Goal: Check status

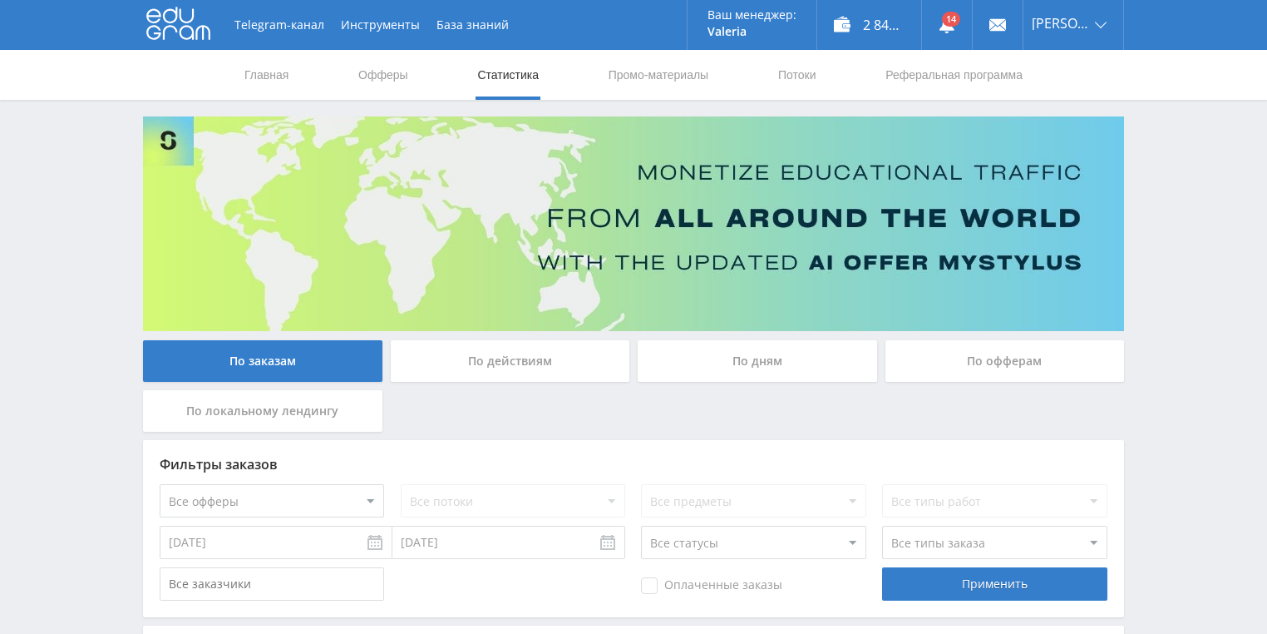
scroll to position [133, 0]
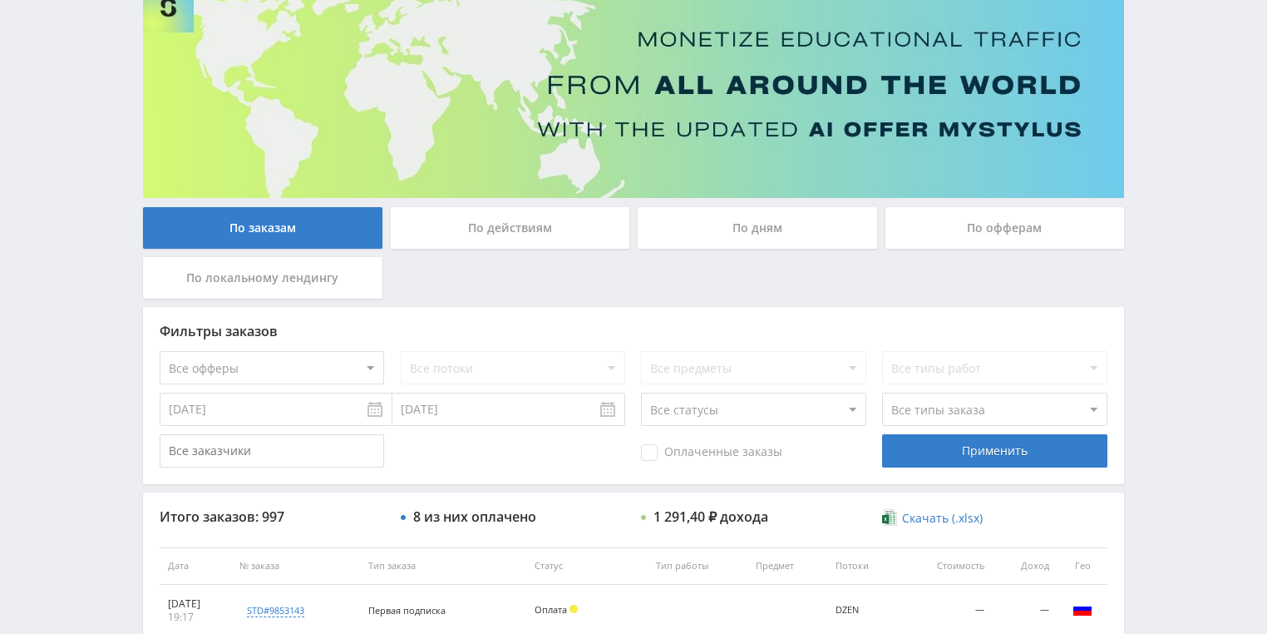
click at [516, 239] on div "По действиям" at bounding box center [510, 228] width 239 height 42
click at [0, 0] on input "По действиям" at bounding box center [0, 0] width 0 height 0
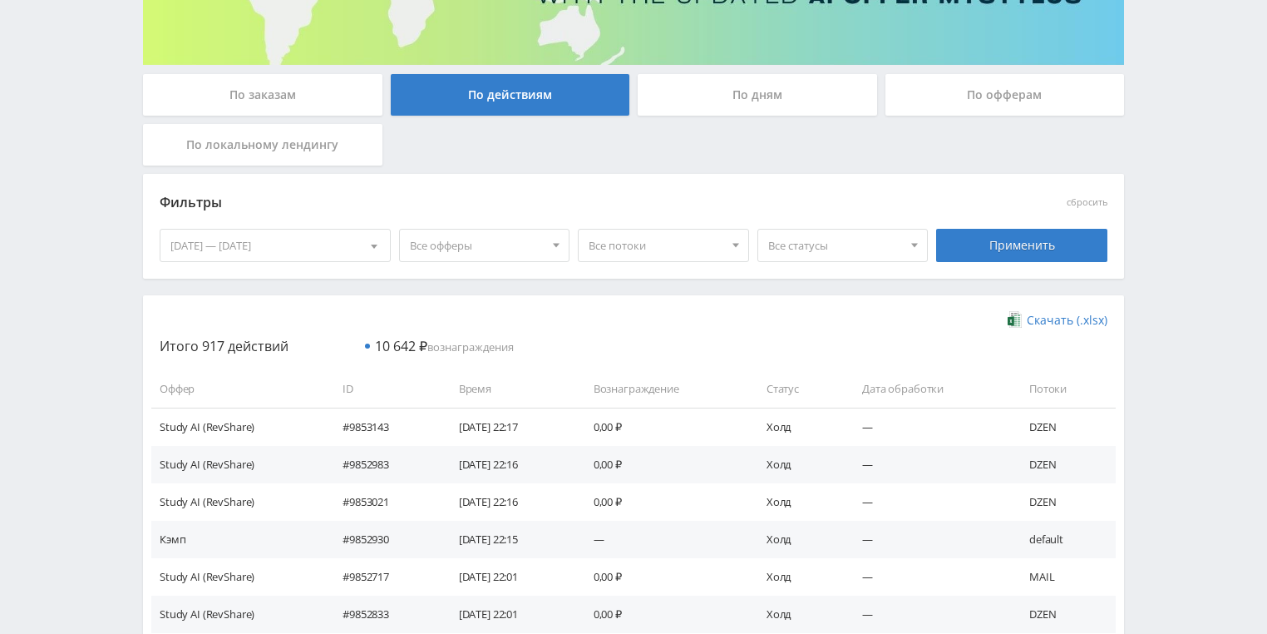
click at [728, 110] on div "По дням" at bounding box center [757, 95] width 239 height 42
click at [0, 0] on input "По дням" at bounding box center [0, 0] width 0 height 0
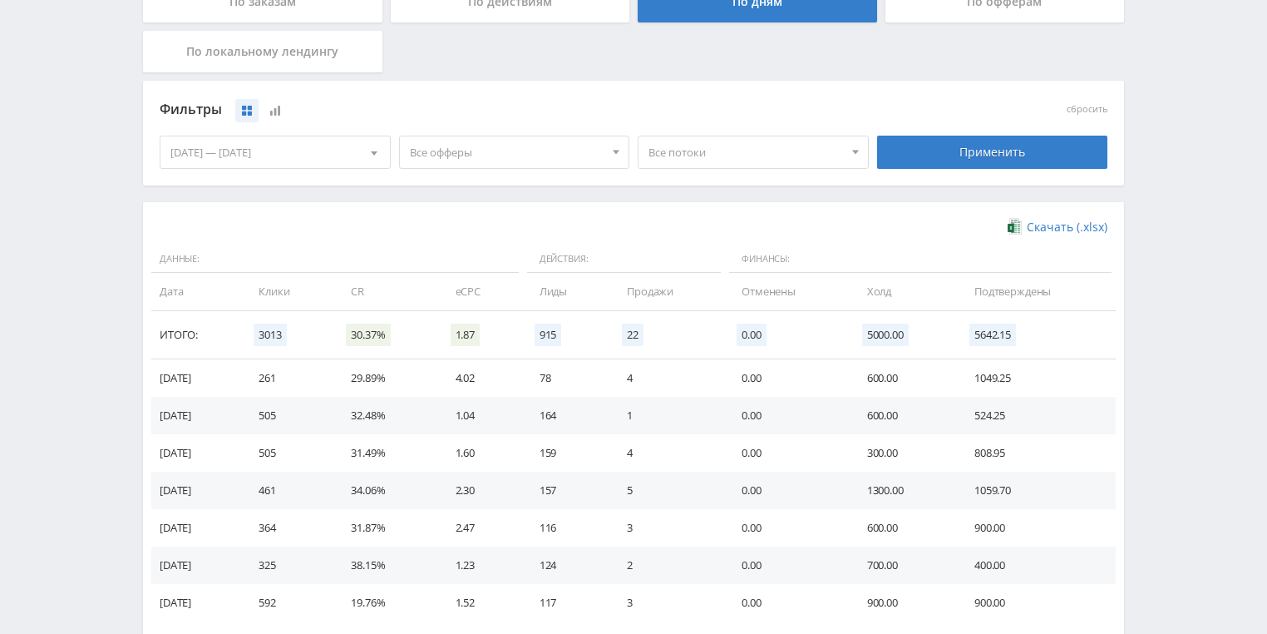
scroll to position [453, 0]
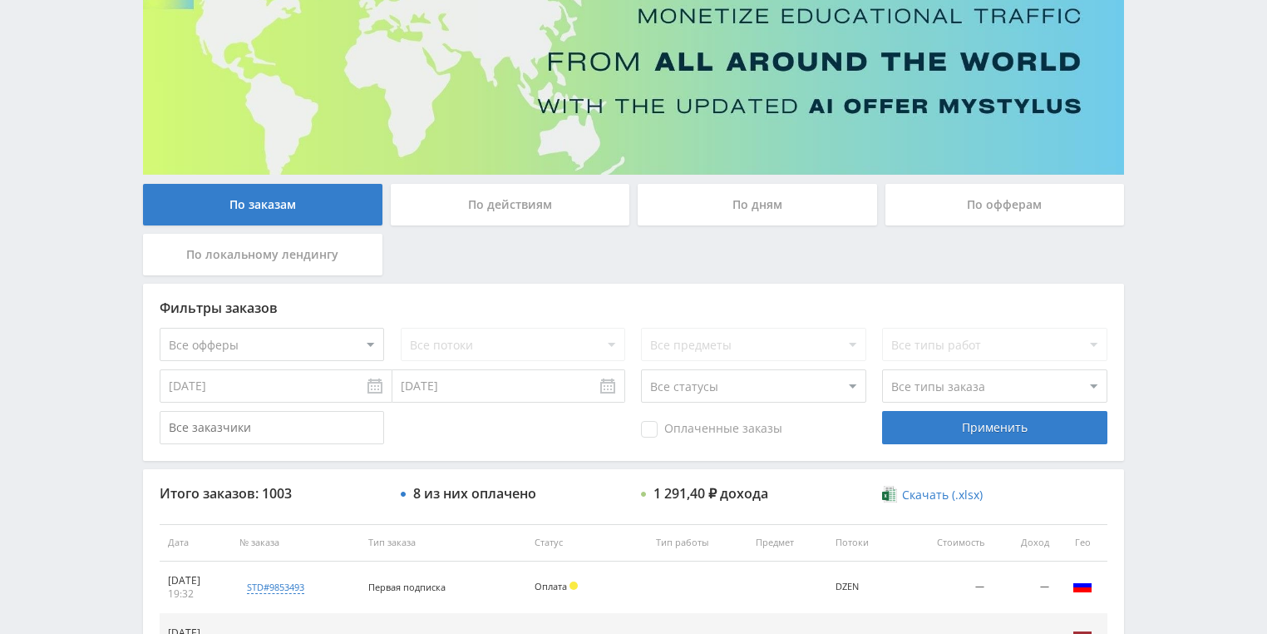
scroll to position [133, 0]
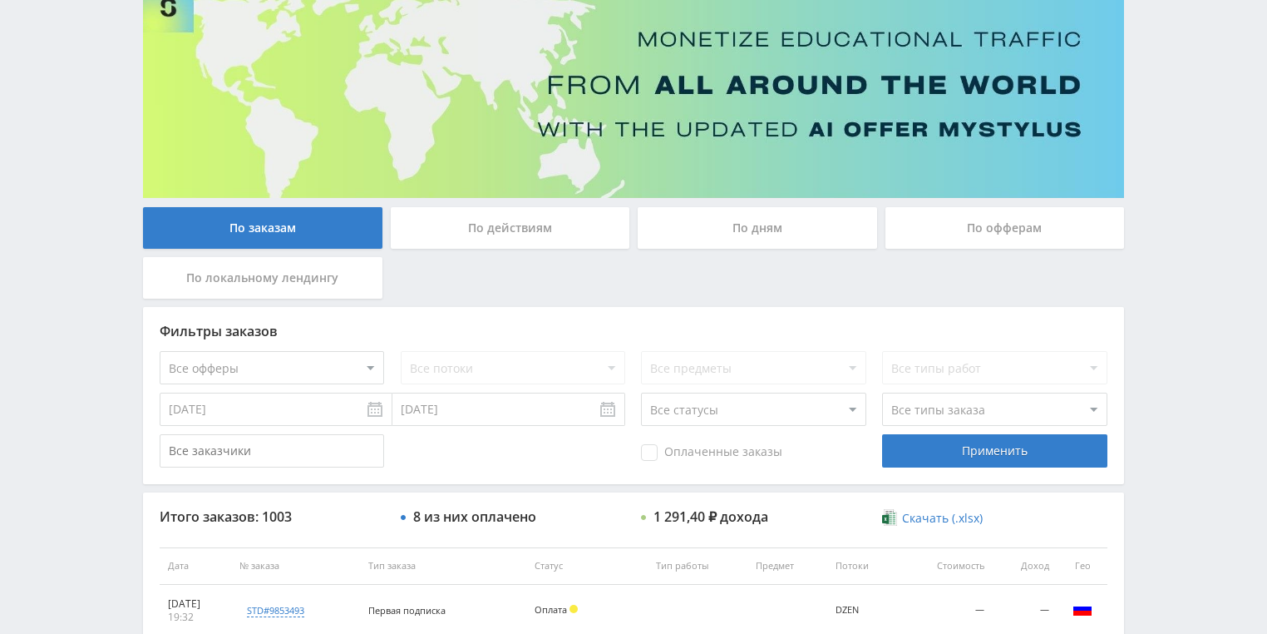
click at [525, 235] on div "По действиям" at bounding box center [510, 228] width 239 height 42
click at [0, 0] on input "По действиям" at bounding box center [0, 0] width 0 height 0
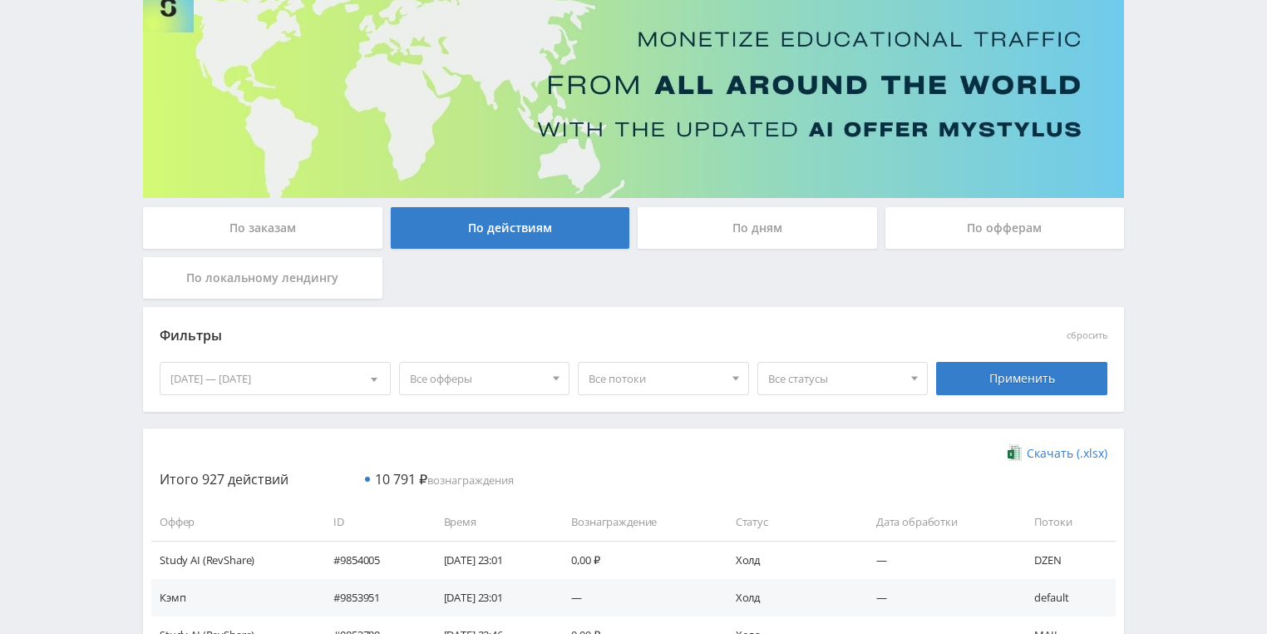
click at [718, 239] on div "По дням" at bounding box center [757, 228] width 239 height 42
click at [0, 0] on input "По дням" at bounding box center [0, 0] width 0 height 0
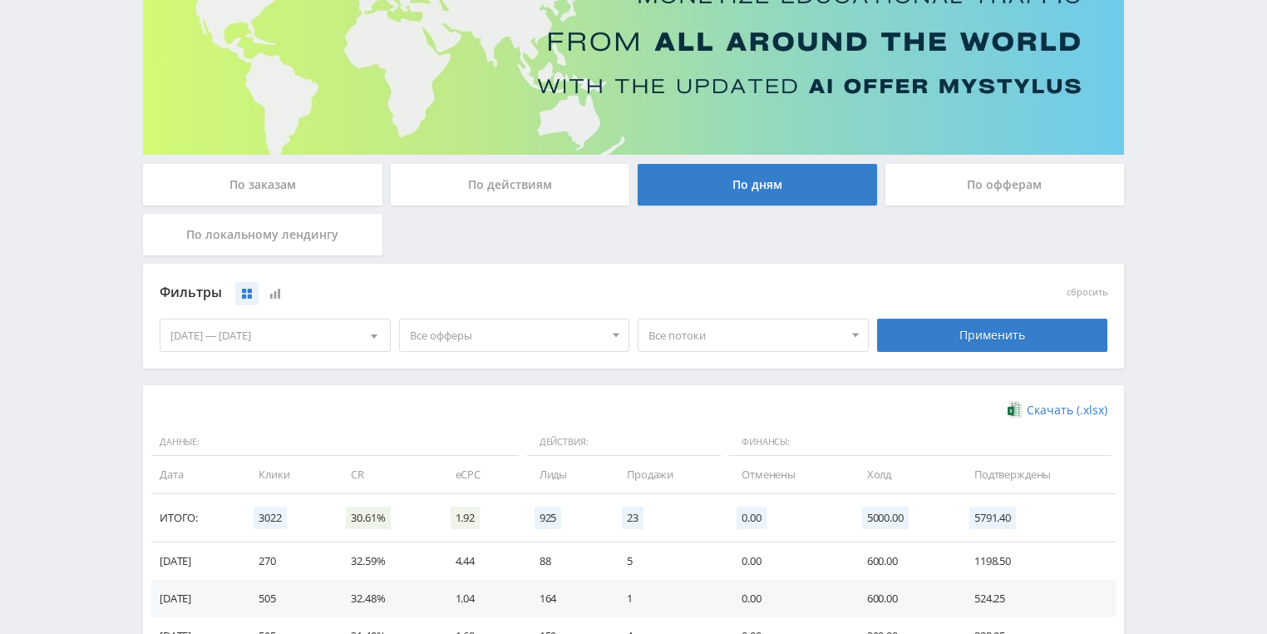
scroll to position [200, 0]
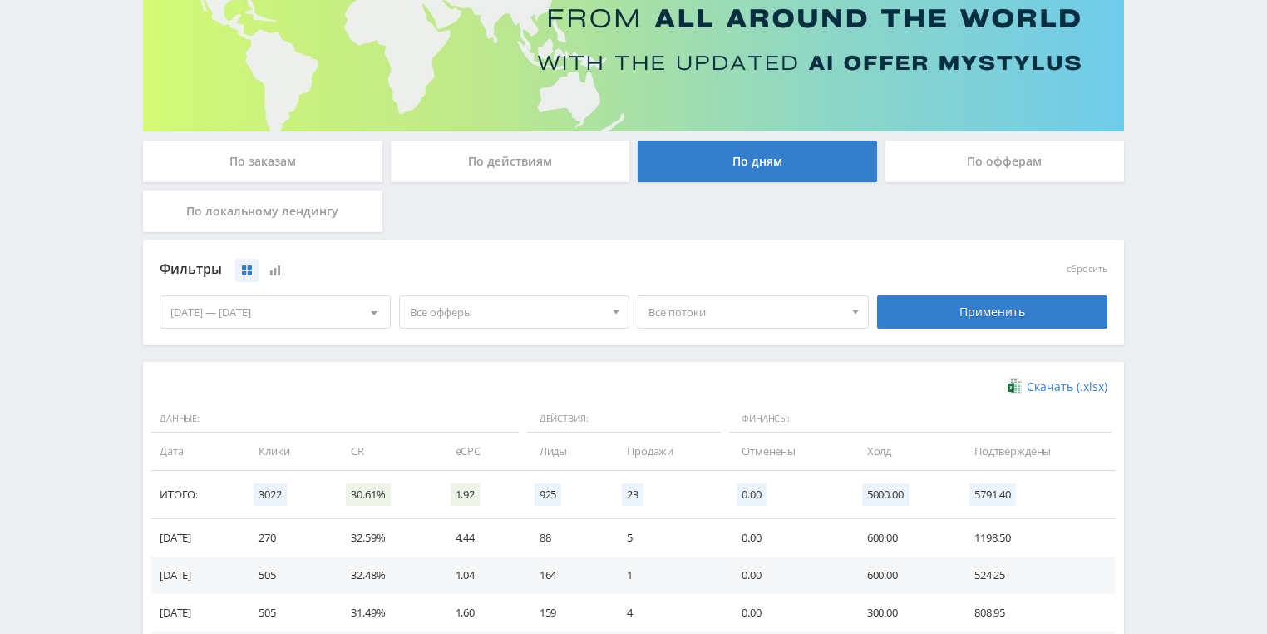
click at [329, 314] on div "[DATE] — [DATE]" at bounding box center [274, 312] width 229 height 32
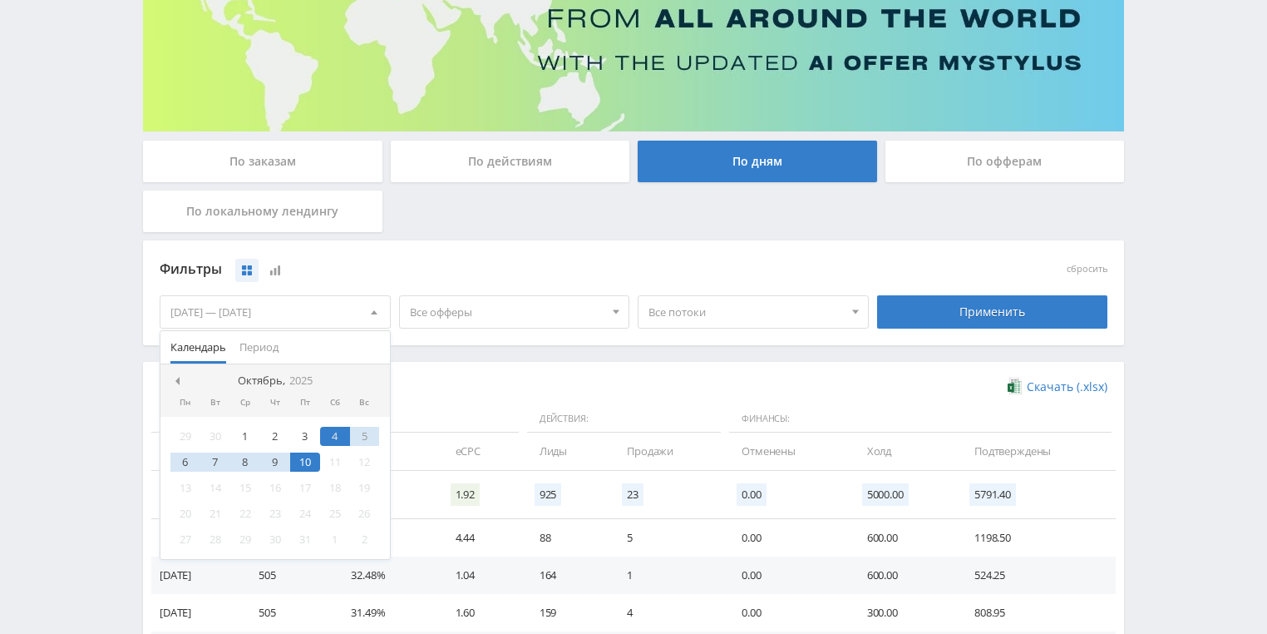
click at [170, 378] on nav "Октябрь, 2025" at bounding box center [274, 380] width 229 height 33
click at [178, 378] on span at bounding box center [175, 381] width 8 height 8
drag, startPoint x: 189, startPoint y: 434, endPoint x: 316, endPoint y: 411, distance: 129.3
click at [190, 435] on div "1" at bounding box center [185, 436] width 30 height 19
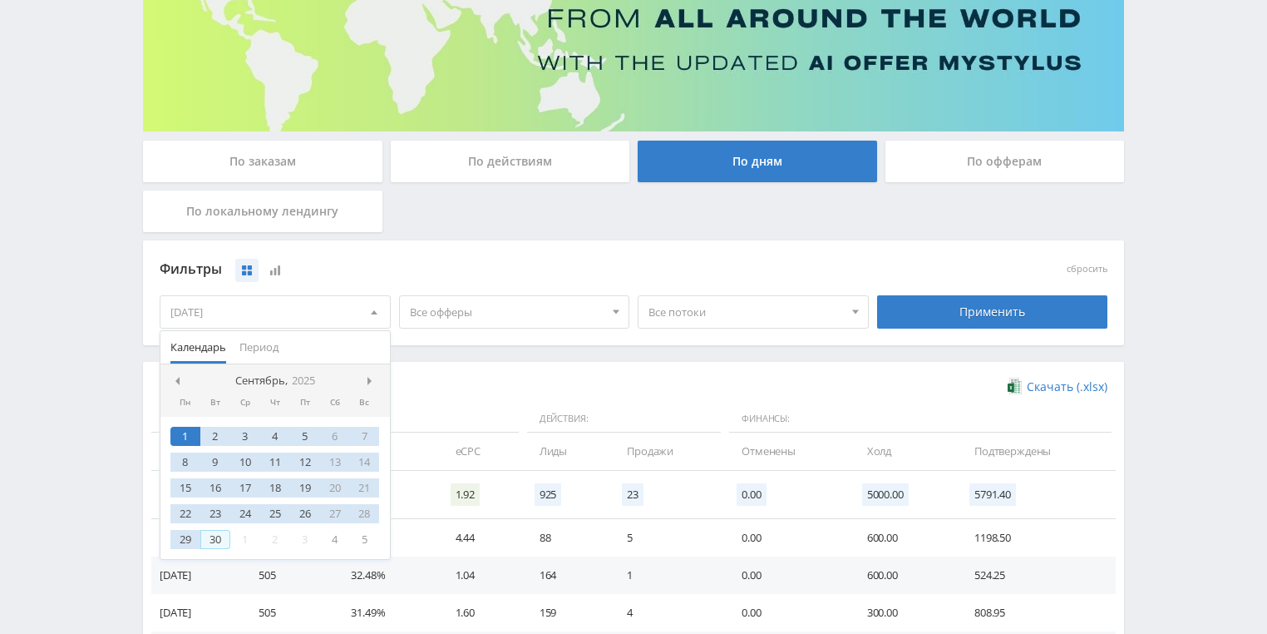
click at [223, 539] on div "30" at bounding box center [215, 539] width 30 height 19
click at [540, 397] on div "Скачать (.xlsx) Данные: Действия: Финансы: Дата Клики CR eCPC Лиды Продажи Отме…" at bounding box center [634, 579] width 948 height 402
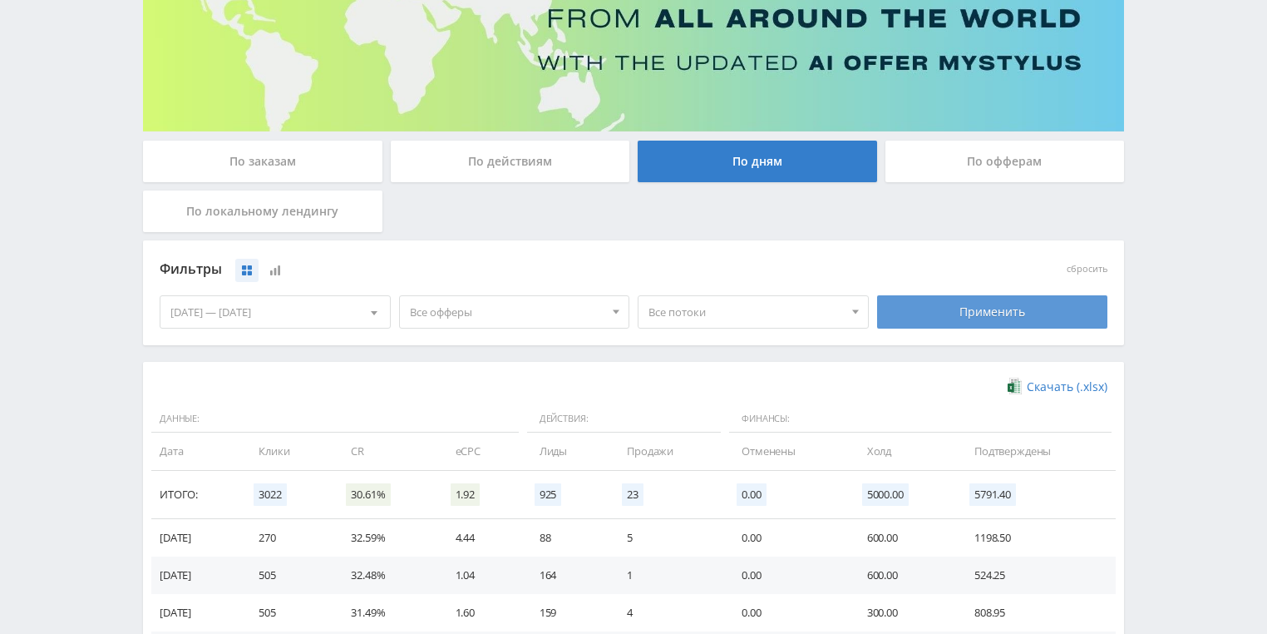
click at [1019, 309] on div "Применить" at bounding box center [992, 311] width 231 height 33
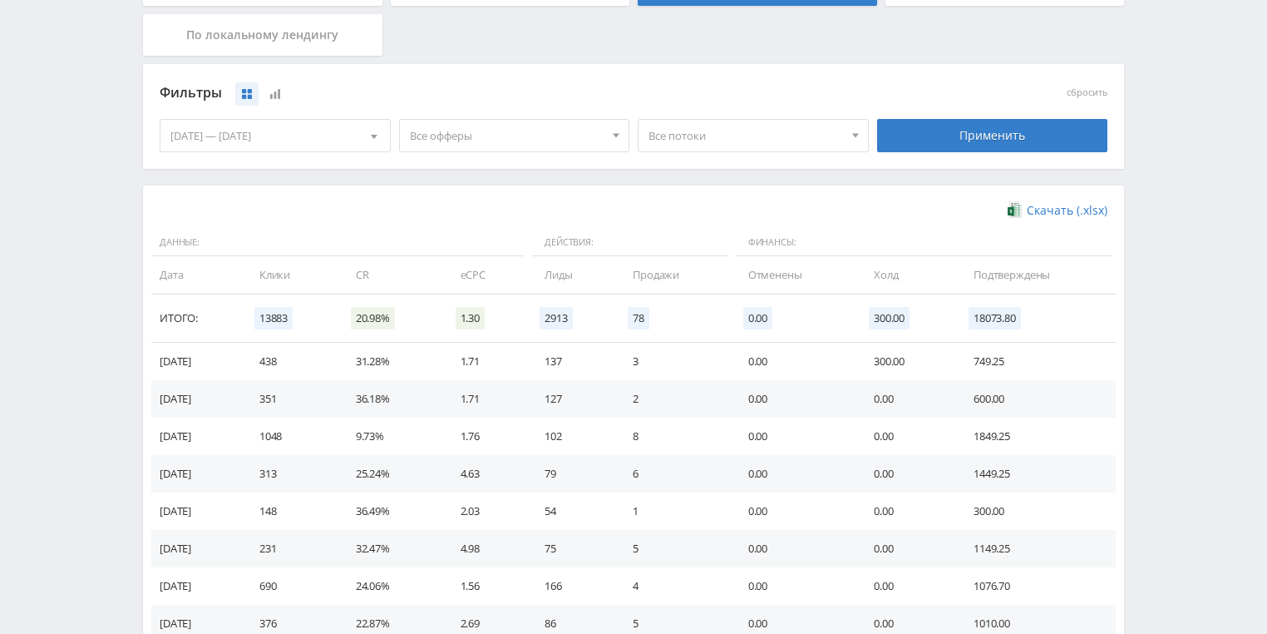
scroll to position [399, 0]
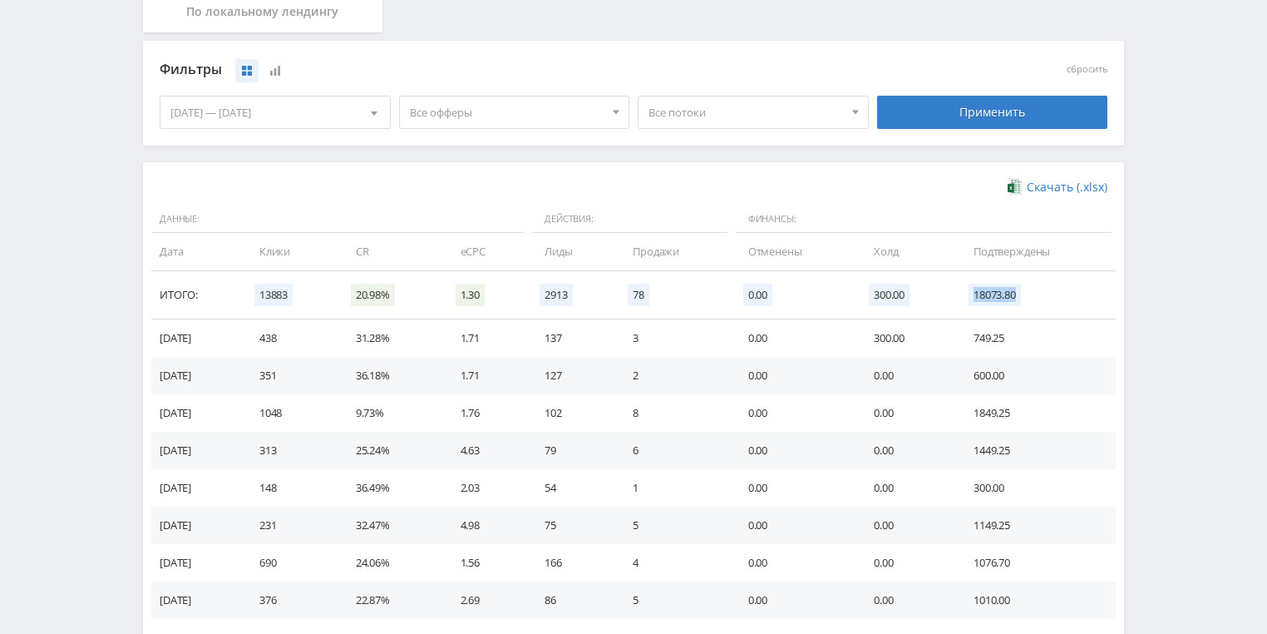
drag, startPoint x: 978, startPoint y: 296, endPoint x: 1026, endPoint y: 295, distance: 48.2
click at [1021, 295] on span "18073.80" at bounding box center [995, 295] width 52 height 22
copy span "18073.80"
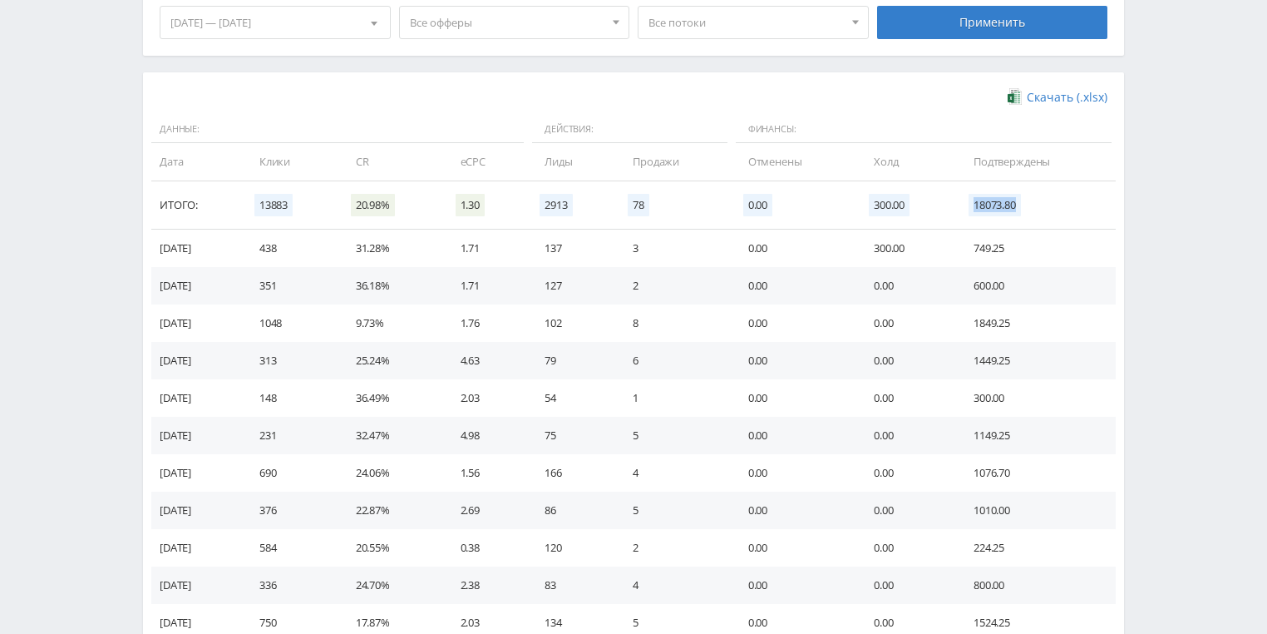
scroll to position [392, 0]
